Goal: Task Accomplishment & Management: Use online tool/utility

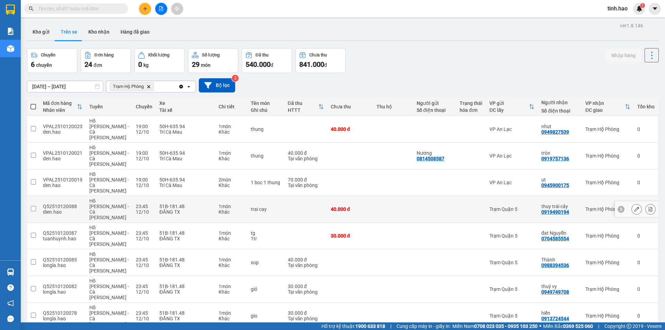
click at [346, 206] on div "40.000 đ" at bounding box center [350, 209] width 39 height 6
checkbox input "true"
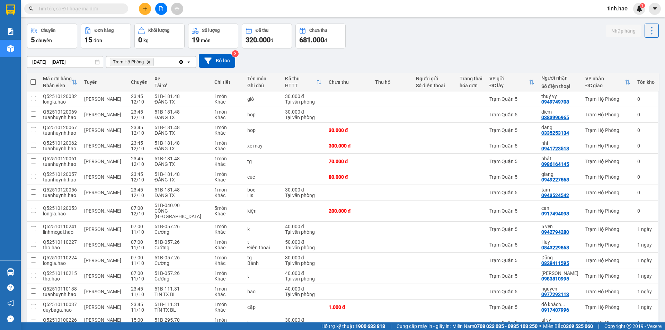
scroll to position [56, 0]
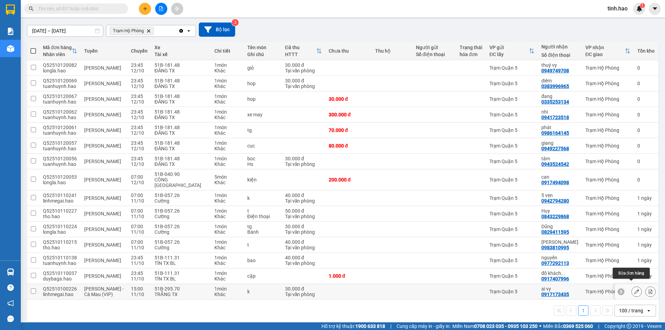
drag, startPoint x: 631, startPoint y: 284, endPoint x: 627, endPoint y: 282, distance: 4.3
click at [634, 289] on icon at bounding box center [636, 291] width 5 height 5
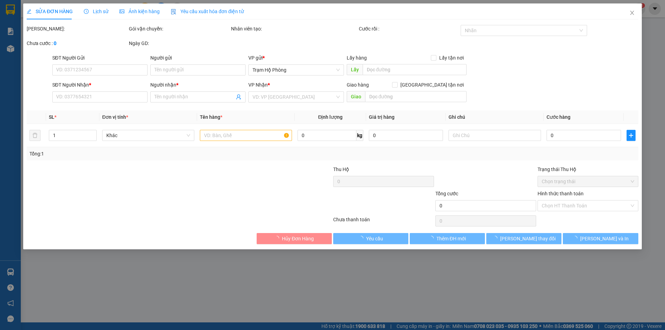
type input "0917173435"
type input "ai vy"
type input "30.000"
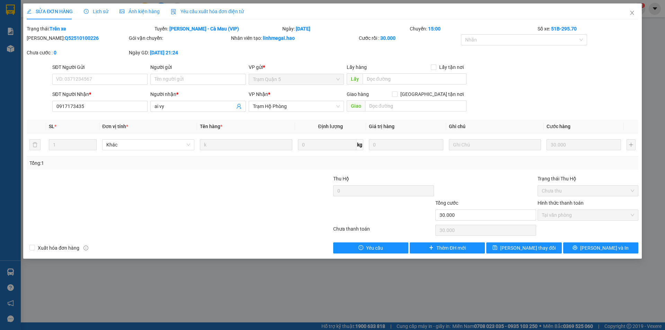
click at [136, 9] on span "Ảnh kiện hàng" at bounding box center [139, 12] width 40 height 6
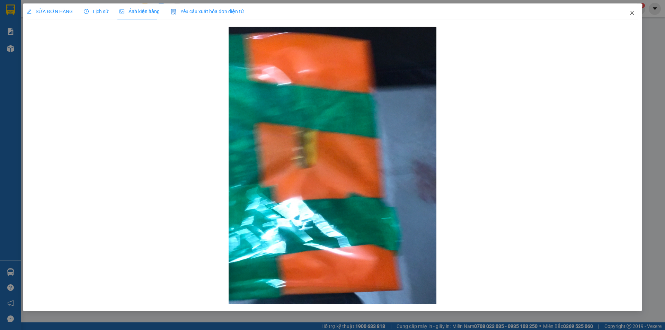
click at [633, 15] on icon "close" at bounding box center [632, 13] width 4 height 4
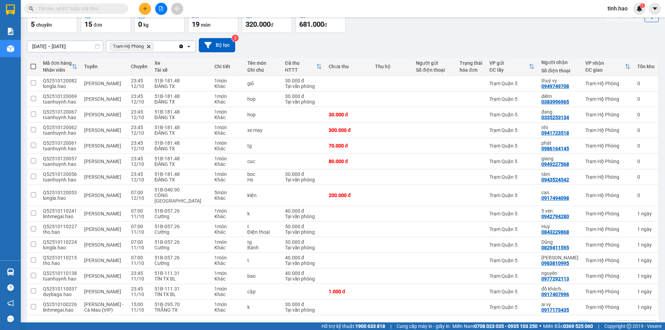
scroll to position [56, 0]
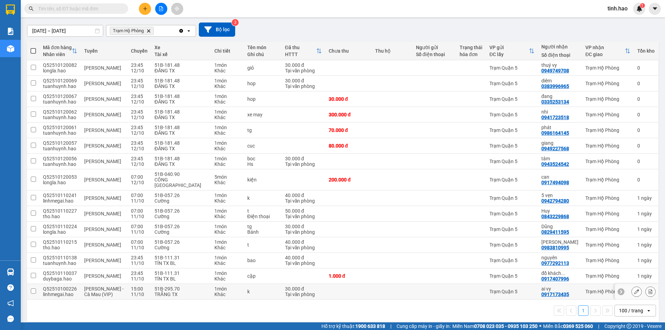
click at [402, 291] on td at bounding box center [392, 292] width 41 height 16
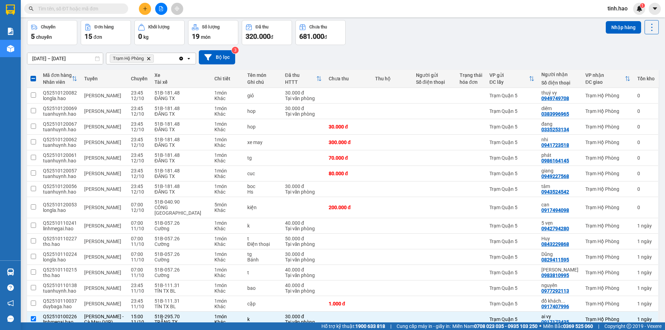
scroll to position [0, 0]
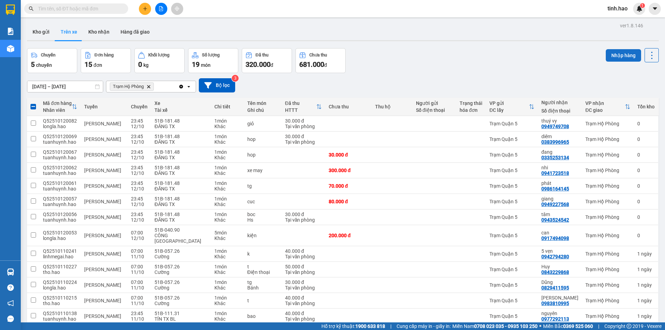
click at [608, 54] on button "Nhập hàng" at bounding box center [623, 55] width 35 height 12
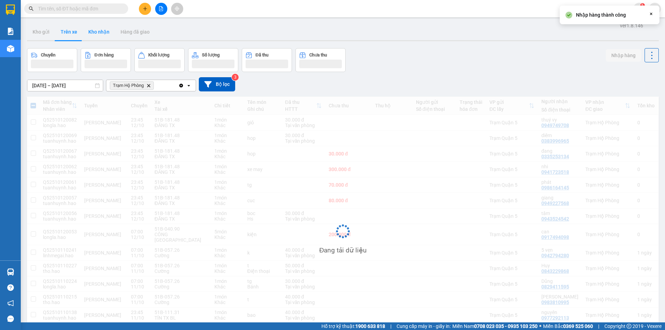
checkbox input "false"
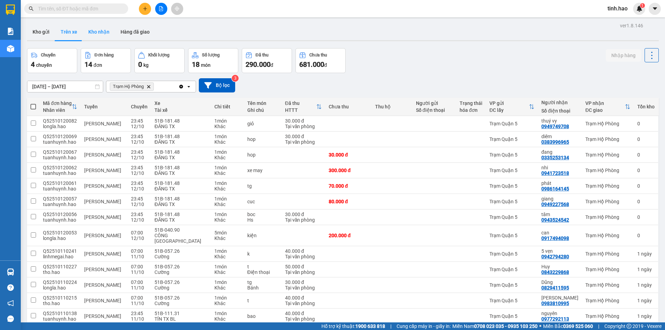
click at [97, 30] on button "Kho nhận" at bounding box center [99, 32] width 32 height 17
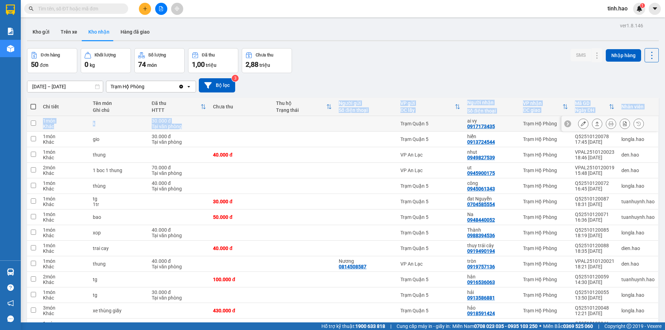
click at [373, 119] on td at bounding box center [366, 124] width 62 height 16
checkbox input "true"
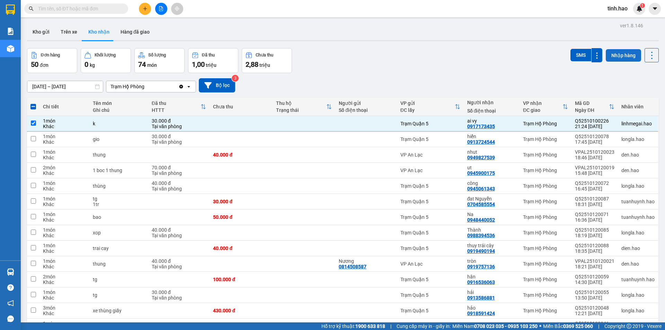
click at [617, 56] on button "Nhập hàng" at bounding box center [623, 55] width 35 height 12
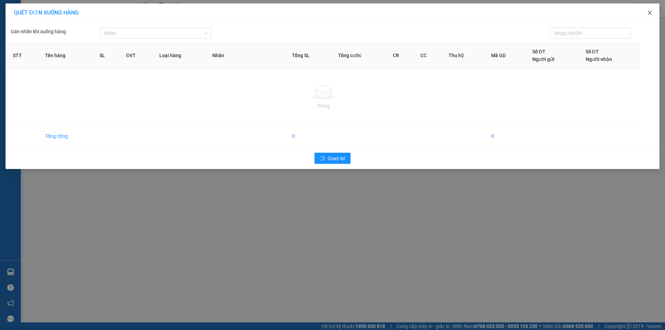
click at [649, 11] on icon "close" at bounding box center [650, 13] width 6 height 6
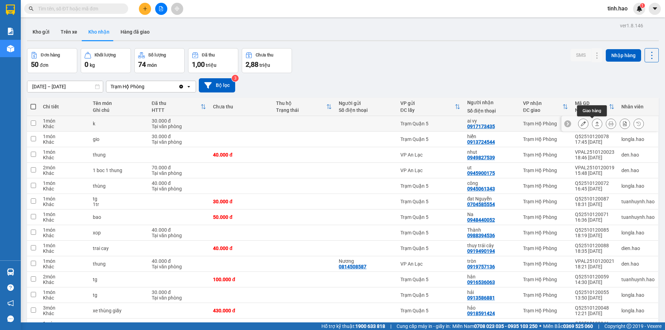
click at [595, 125] on icon at bounding box center [597, 123] width 5 height 5
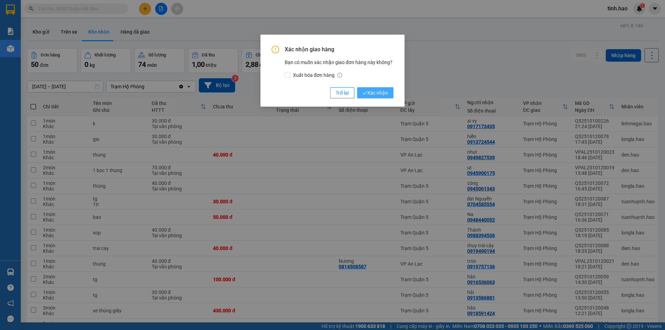
click at [377, 95] on span "Xác nhận" at bounding box center [375, 93] width 25 height 8
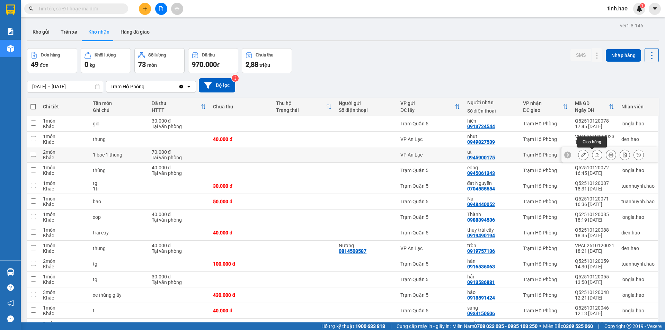
click at [595, 157] on icon at bounding box center [597, 154] width 5 height 5
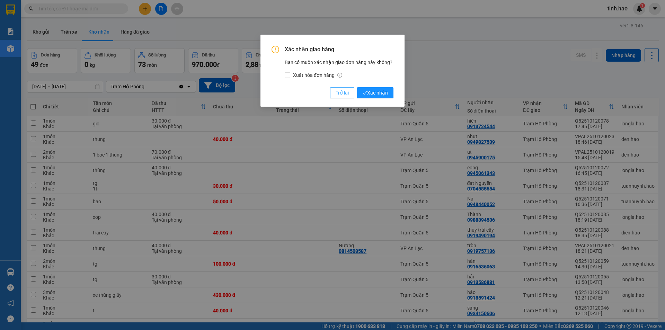
click at [340, 93] on span "Trở lại" at bounding box center [342, 93] width 13 height 8
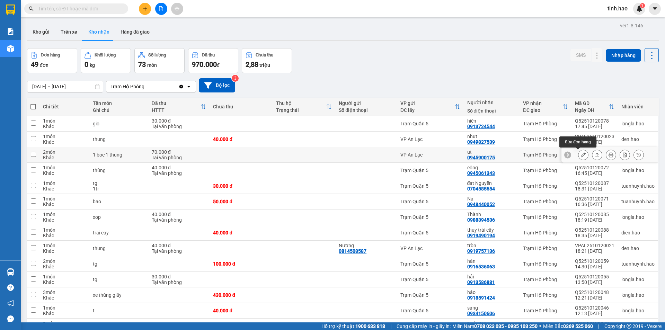
click at [581, 156] on icon at bounding box center [583, 154] width 5 height 5
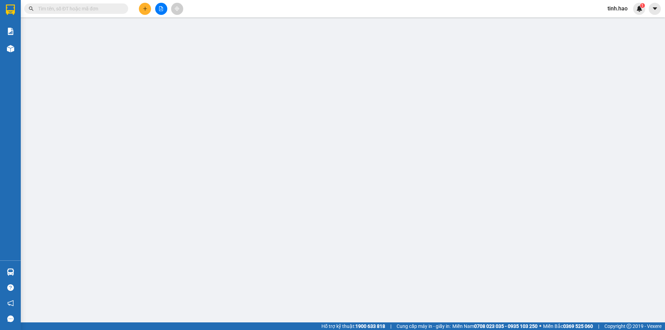
type input "0945900175"
type input "ut"
type input "70.000"
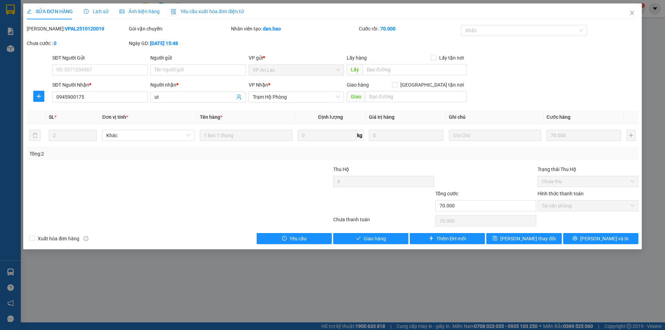
click at [132, 9] on span "Ảnh kiện hàng" at bounding box center [139, 12] width 40 height 6
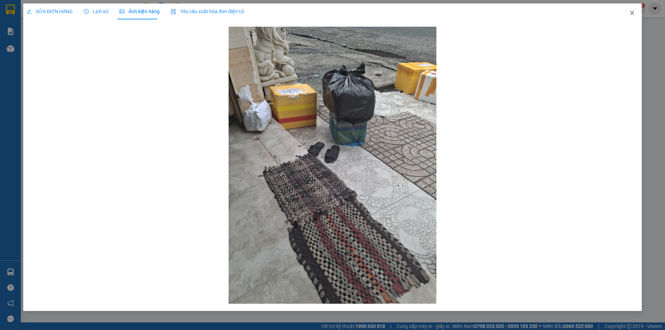
click at [632, 12] on icon "close" at bounding box center [632, 13] width 6 height 6
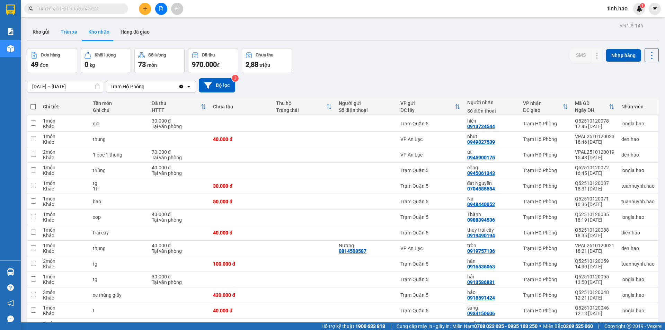
click at [76, 30] on button "Trên xe" at bounding box center [69, 32] width 28 height 17
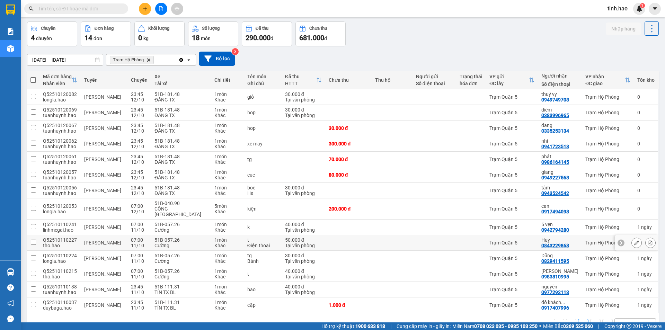
scroll to position [35, 0]
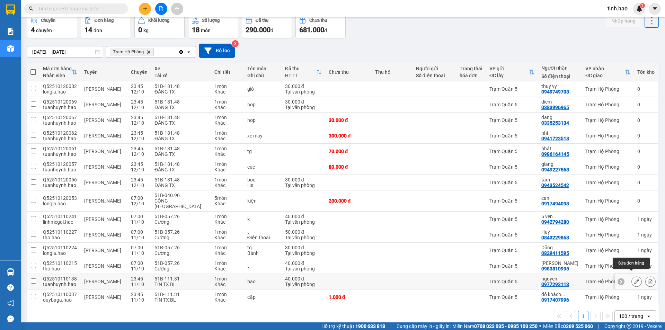
click at [634, 279] on icon at bounding box center [636, 281] width 5 height 5
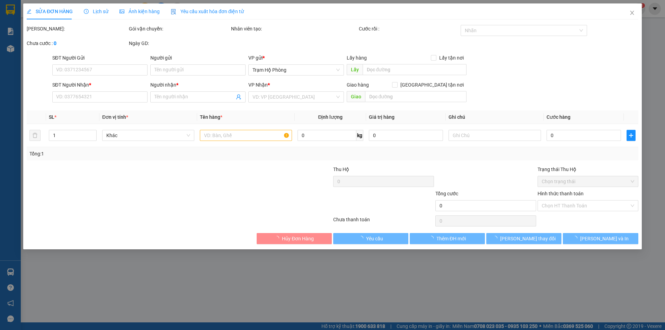
type input "0977292113"
type input "nguyên"
type input "40.000"
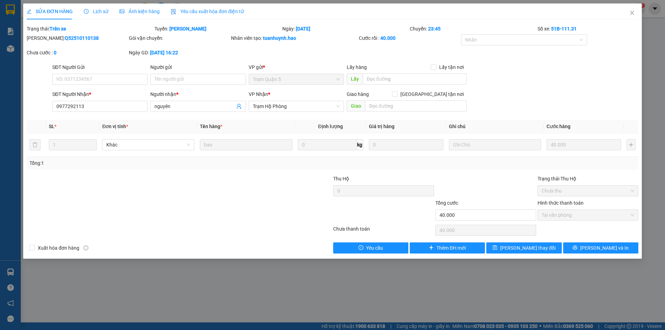
click at [97, 6] on div "Lịch sử" at bounding box center [96, 11] width 25 height 16
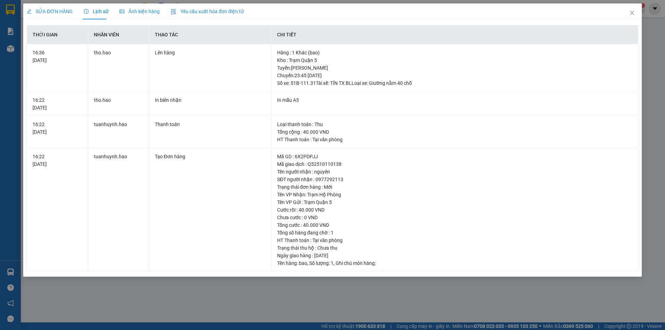
click at [126, 10] on span "Ảnh kiện hàng" at bounding box center [139, 12] width 40 height 6
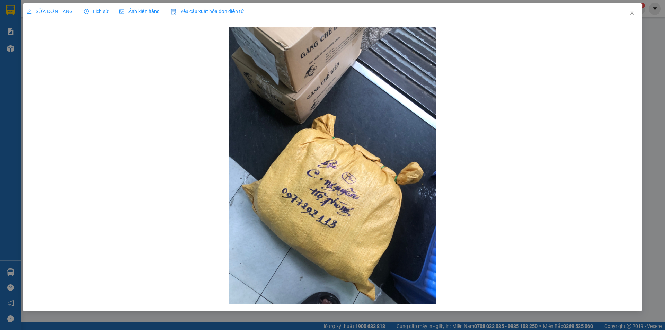
click at [92, 9] on span "Lịch sử" at bounding box center [96, 12] width 25 height 6
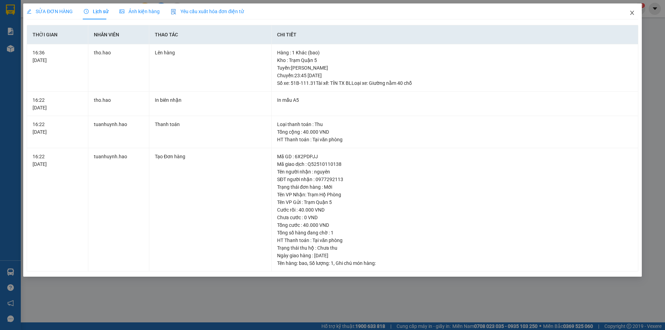
click at [630, 12] on icon "close" at bounding box center [632, 13] width 6 height 6
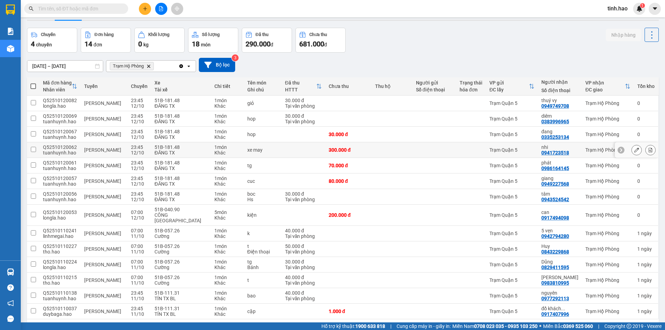
scroll to position [40, 0]
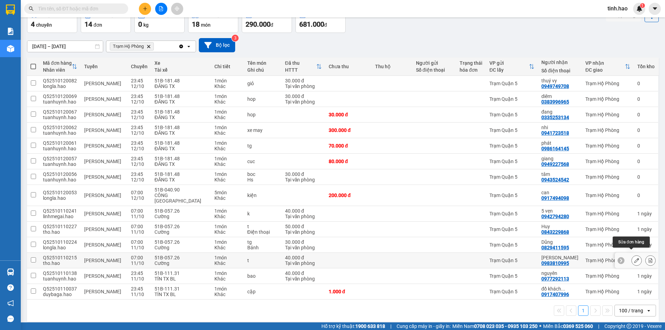
click at [632, 255] on button at bounding box center [637, 261] width 10 height 12
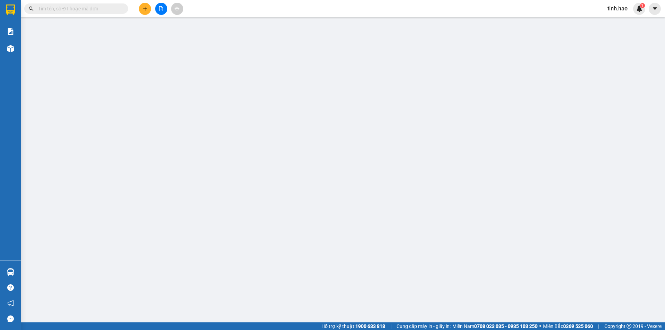
type input "0983810995"
type input "[PERSON_NAME]"
type input "40.000"
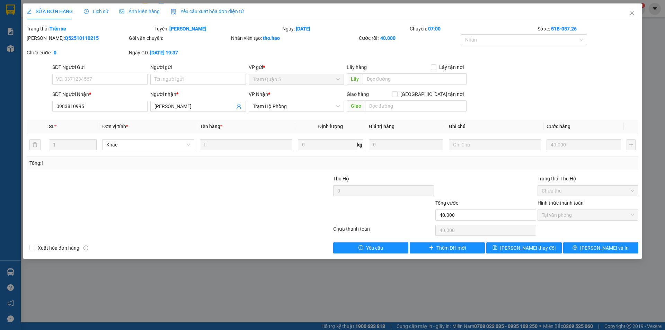
click at [133, 10] on span "Ảnh kiện hàng" at bounding box center [139, 12] width 40 height 6
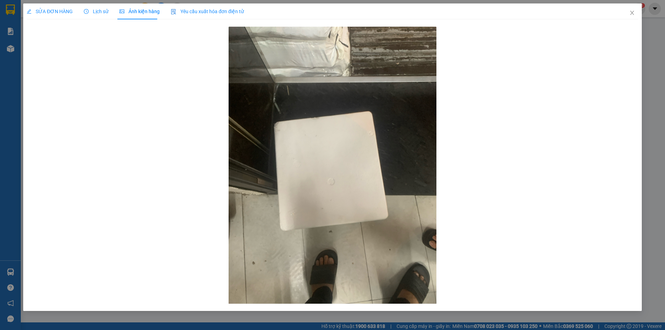
click at [100, 11] on span "Lịch sử" at bounding box center [96, 12] width 25 height 6
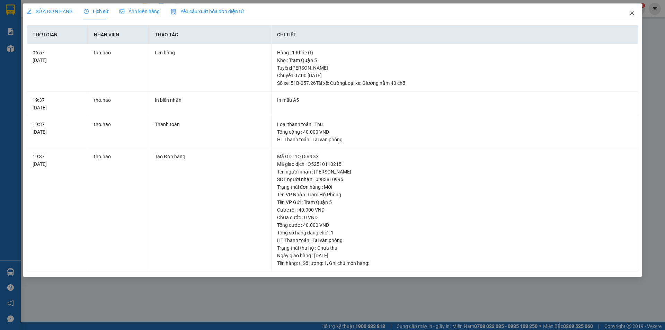
click at [630, 14] on icon "close" at bounding box center [632, 13] width 6 height 6
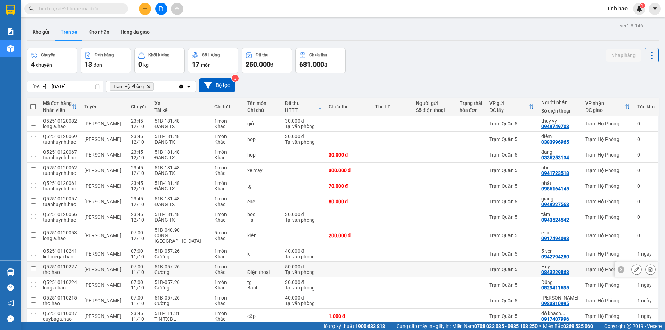
scroll to position [32, 0]
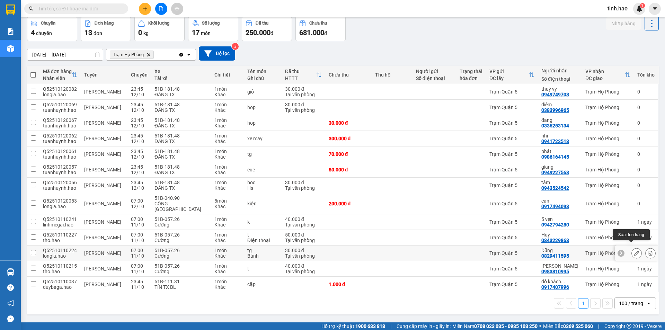
click at [634, 251] on icon at bounding box center [636, 253] width 5 height 5
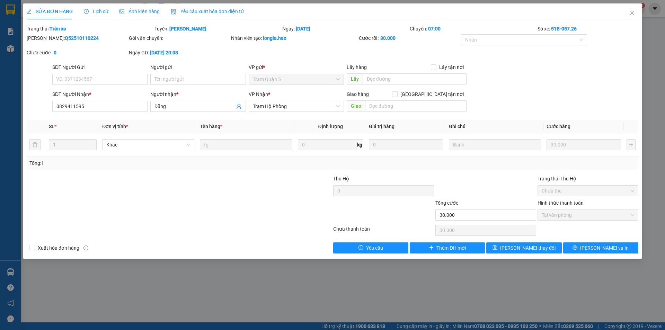
click at [135, 12] on span "Ảnh kiện hàng" at bounding box center [139, 12] width 40 height 6
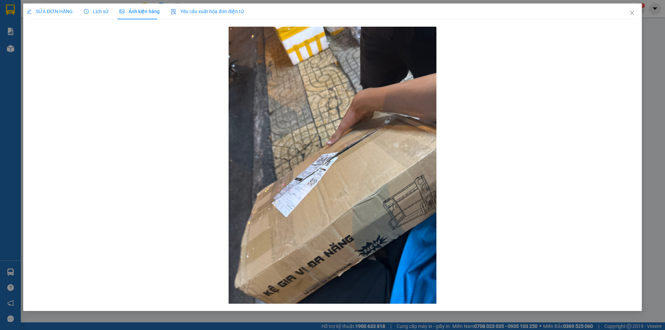
click at [102, 10] on span "Lịch sử" at bounding box center [96, 12] width 25 height 6
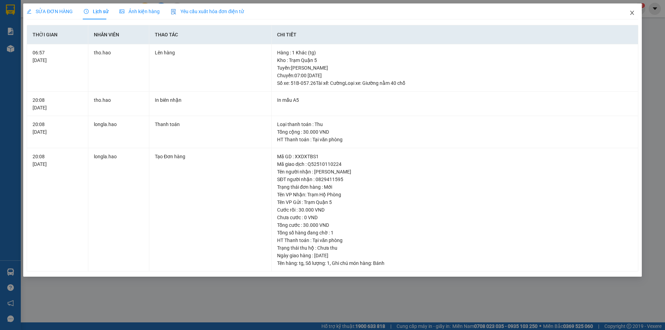
click at [629, 12] on span "Close" at bounding box center [631, 12] width 19 height 19
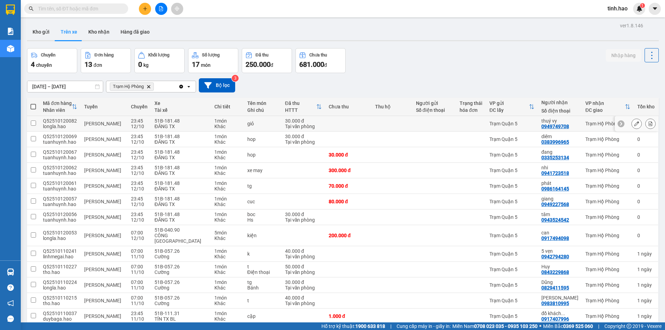
scroll to position [32, 0]
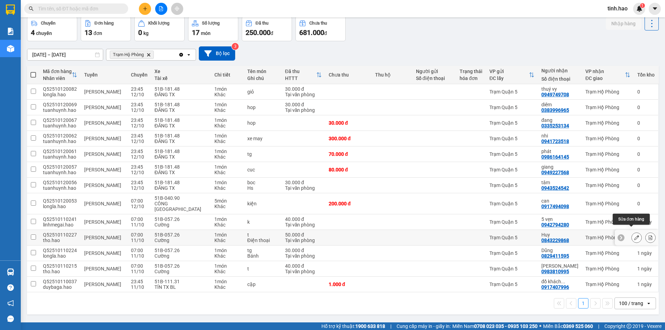
click at [632, 232] on button at bounding box center [637, 238] width 10 height 12
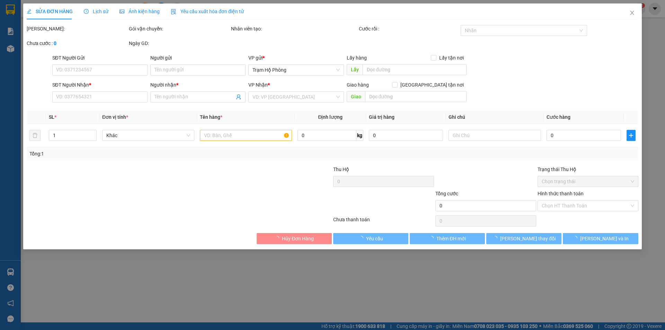
type input "0843229868"
type input "Huy"
type input "50.000"
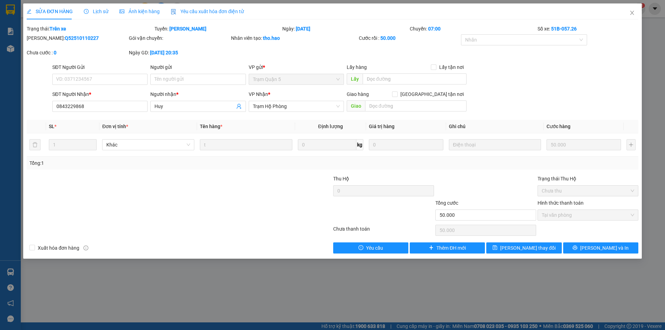
click at [136, 17] on div "Ảnh kiện hàng" at bounding box center [139, 11] width 40 height 16
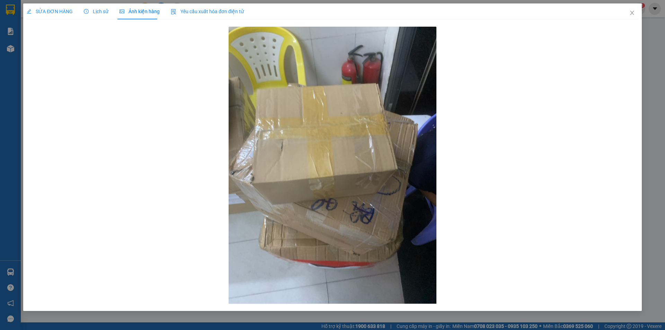
click at [106, 10] on span "Lịch sử" at bounding box center [96, 12] width 25 height 6
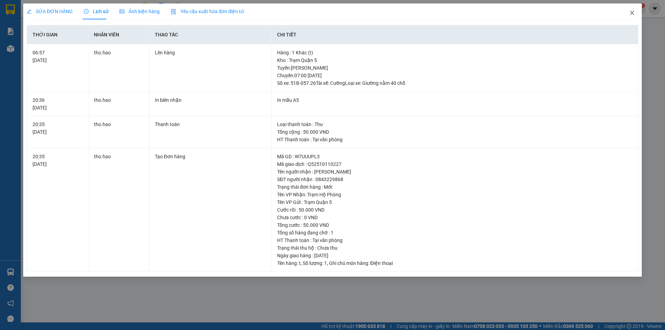
click at [632, 13] on icon "close" at bounding box center [632, 13] width 4 height 4
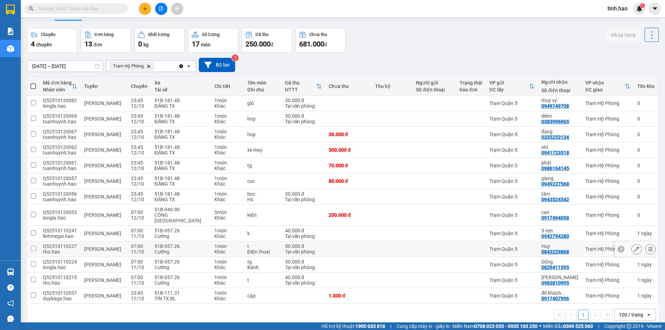
scroll to position [32, 0]
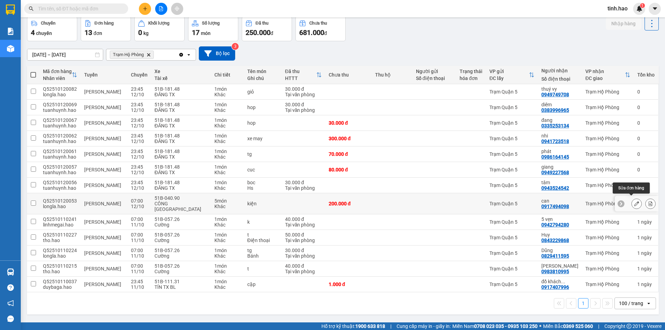
click at [634, 201] on icon at bounding box center [636, 203] width 5 height 5
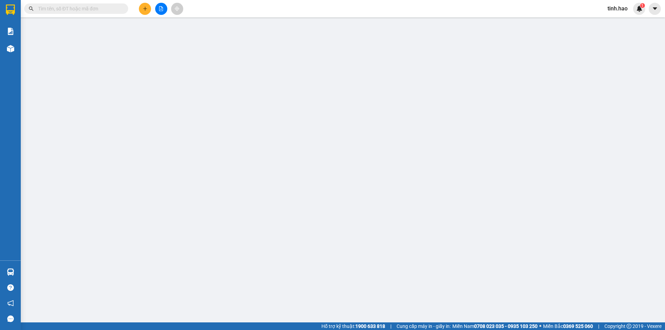
type input "0917494098"
type input "can"
type input "200.000"
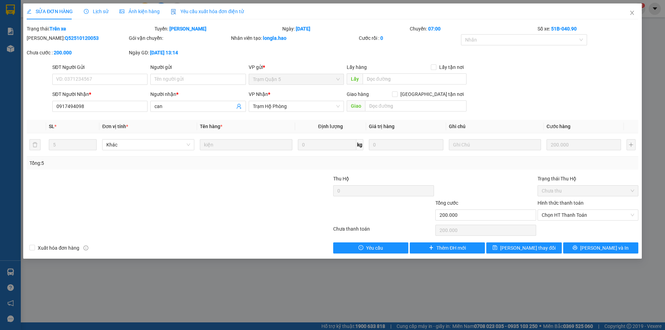
drag, startPoint x: 136, startPoint y: 14, endPoint x: 130, endPoint y: 11, distance: 7.0
click at [136, 14] on span "Ảnh kiện hàng" at bounding box center [139, 12] width 40 height 6
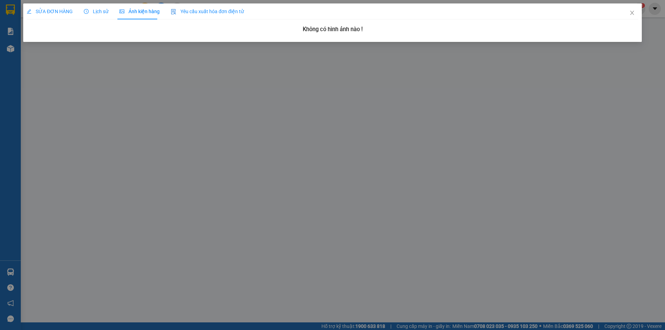
click at [103, 12] on span "Lịch sử" at bounding box center [96, 12] width 25 height 6
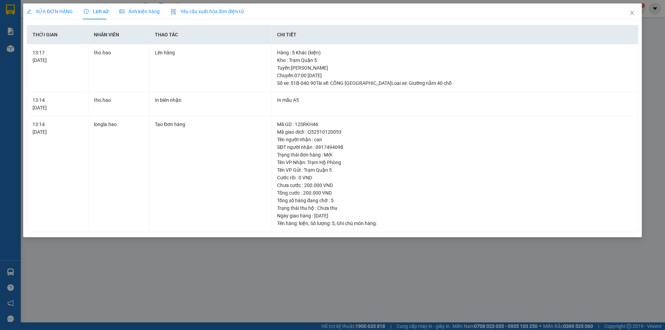
click at [63, 12] on span "SỬA ĐƠN HÀNG" at bounding box center [50, 12] width 46 height 6
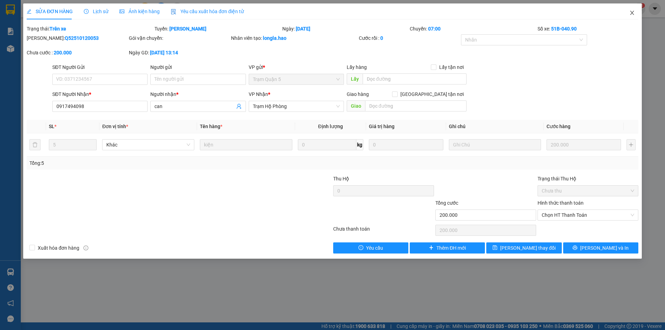
click at [632, 11] on icon "close" at bounding box center [632, 13] width 6 height 6
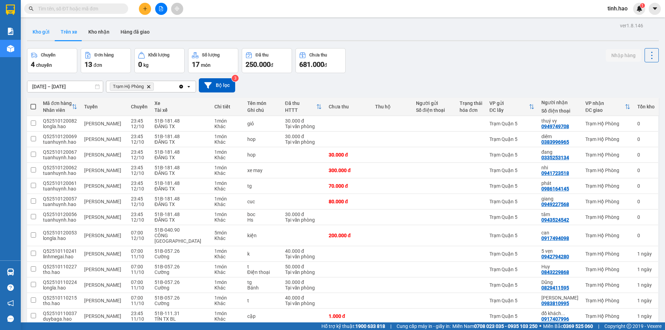
click at [45, 33] on button "Kho gửi" at bounding box center [41, 32] width 28 height 17
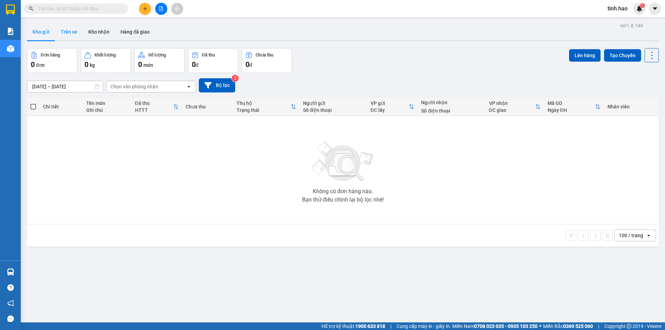
click at [71, 29] on button "Trên xe" at bounding box center [69, 32] width 28 height 17
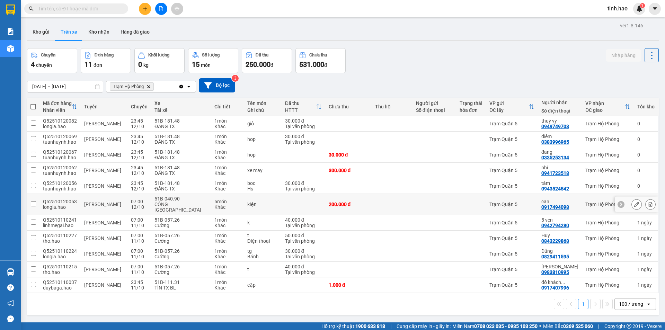
click at [455, 200] on td at bounding box center [434, 204] width 44 height 21
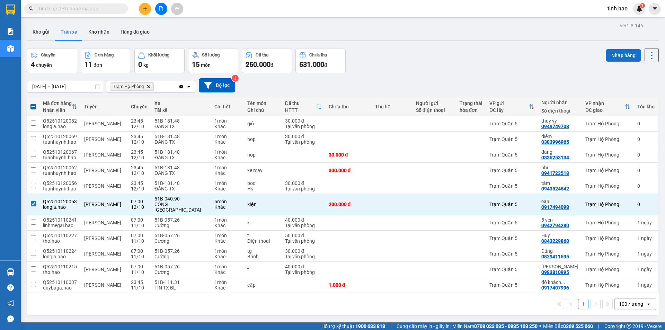
click at [616, 51] on button "Nhập hàng" at bounding box center [623, 55] width 35 height 12
checkbox input "false"
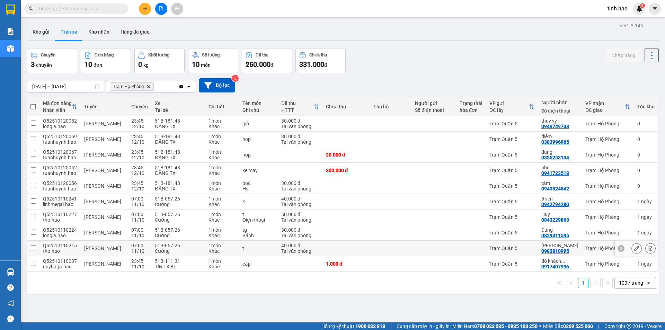
click at [179, 248] on div "Cường" at bounding box center [178, 251] width 47 height 6
checkbox input "true"
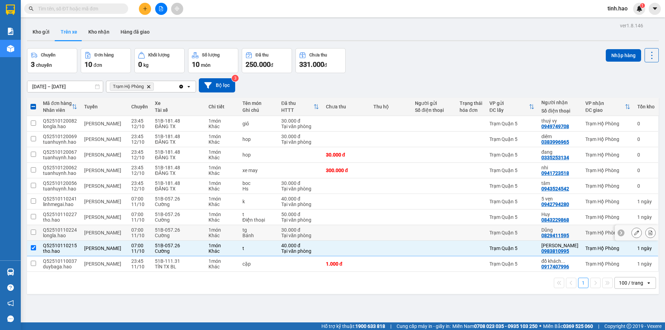
click at [181, 235] on div "Cường" at bounding box center [178, 236] width 47 height 6
checkbox input "true"
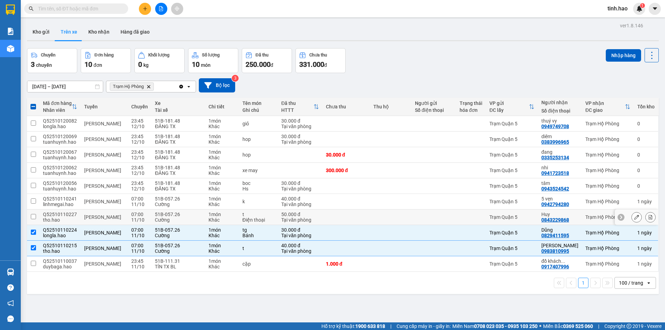
click at [184, 218] on div "Cường" at bounding box center [178, 220] width 47 height 6
checkbox input "true"
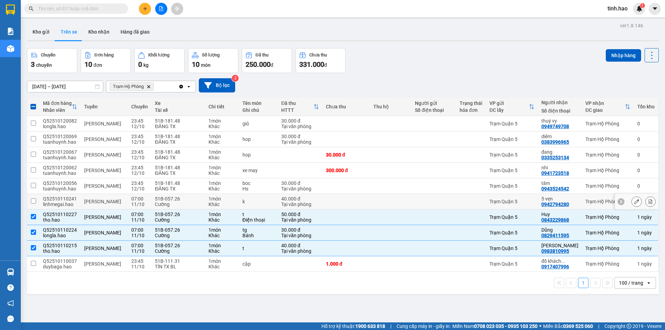
click at [188, 198] on div "51B-057.26" at bounding box center [178, 199] width 47 height 6
checkbox input "true"
